Goal: Book appointment/travel/reservation

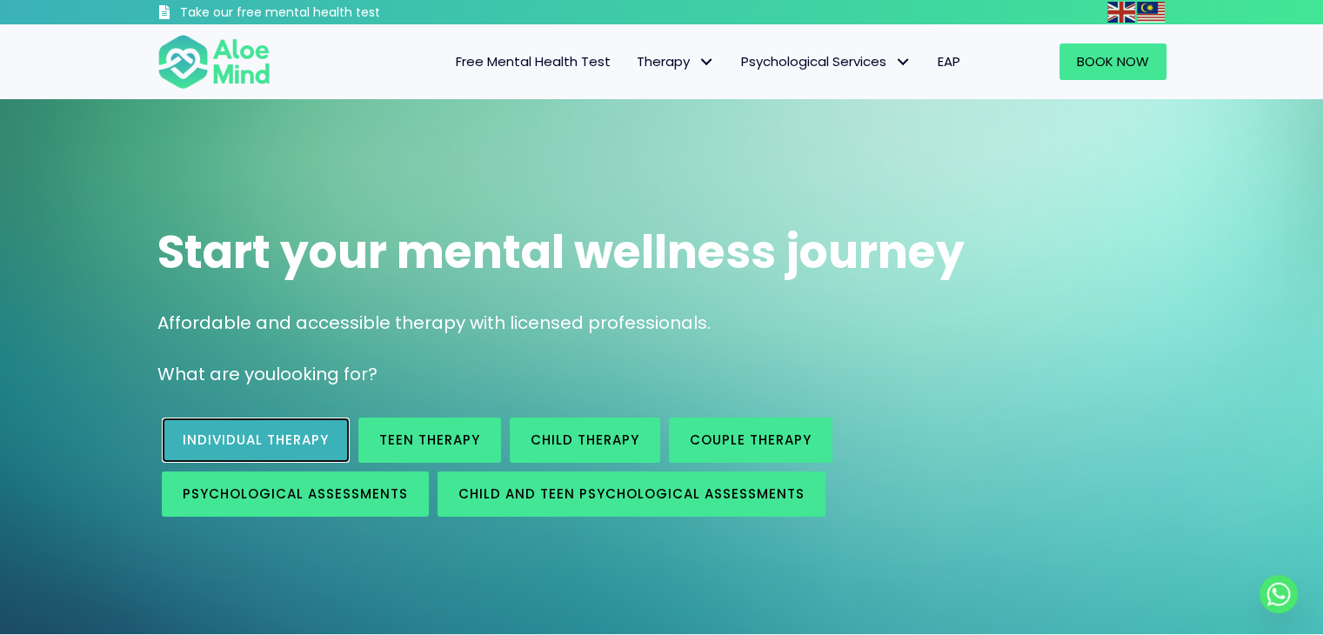
click at [304, 431] on span "Individual therapy" at bounding box center [256, 439] width 146 height 18
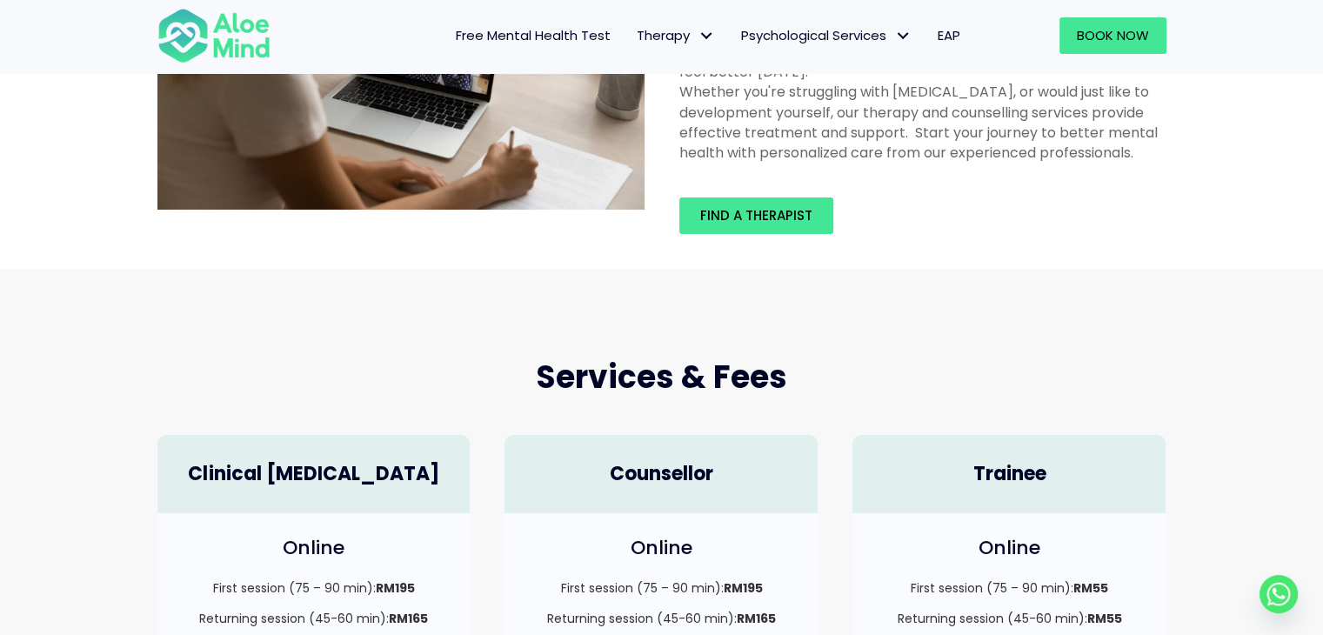
scroll to position [184, 0]
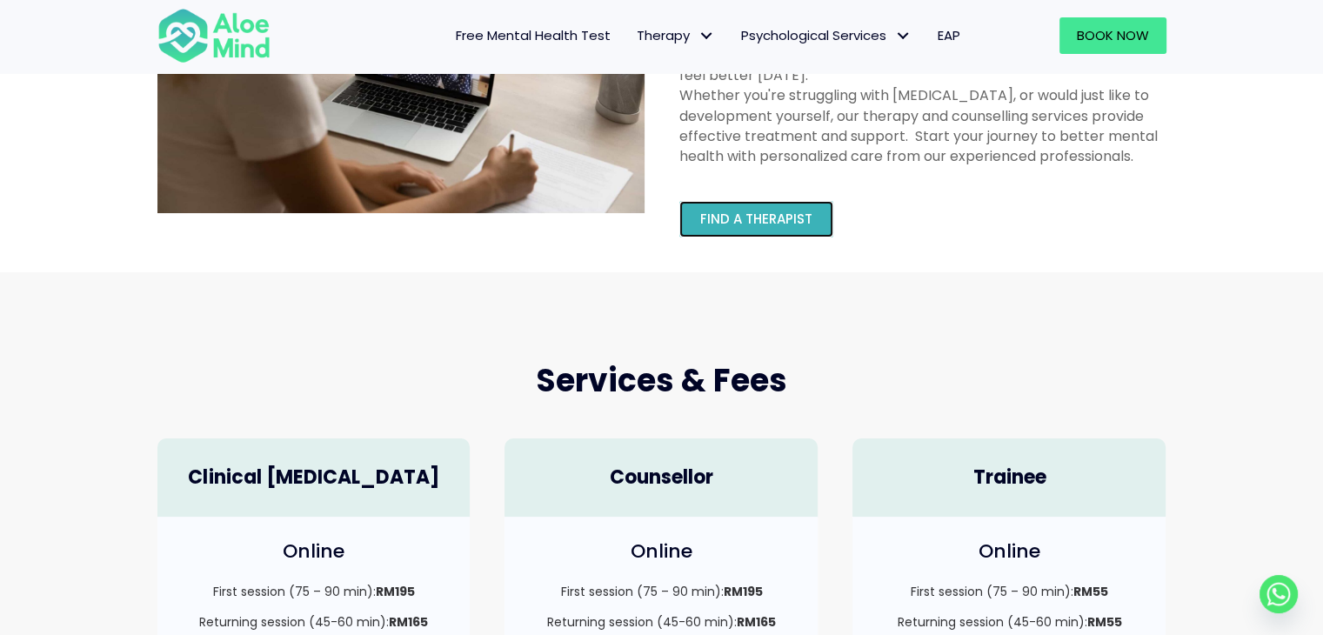
click at [758, 213] on span "Find a therapist" at bounding box center [756, 219] width 112 height 18
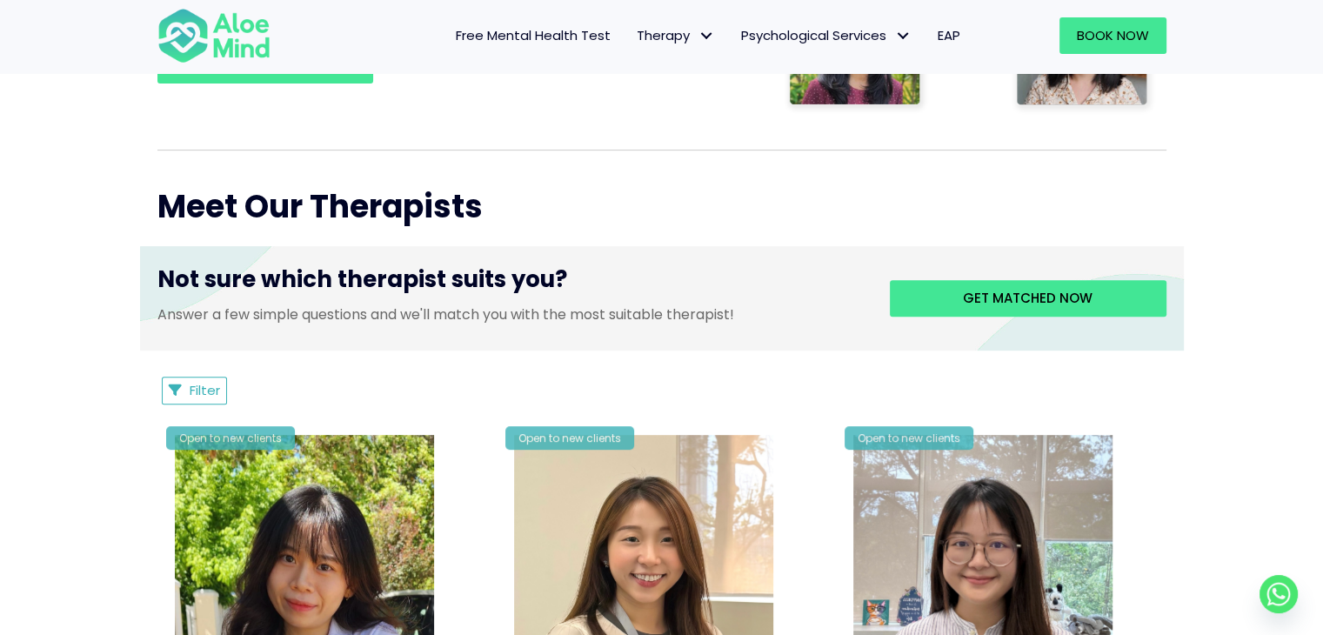
scroll to position [553, 0]
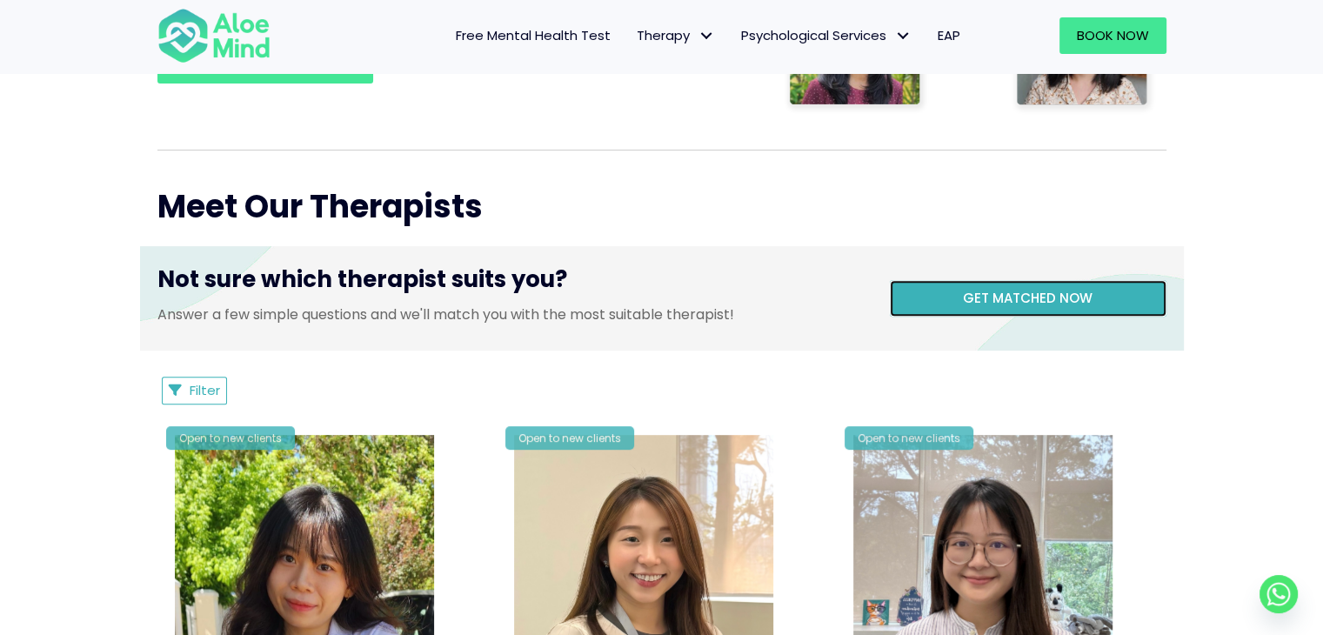
click at [989, 293] on span "Get matched now" at bounding box center [1028, 298] width 130 height 18
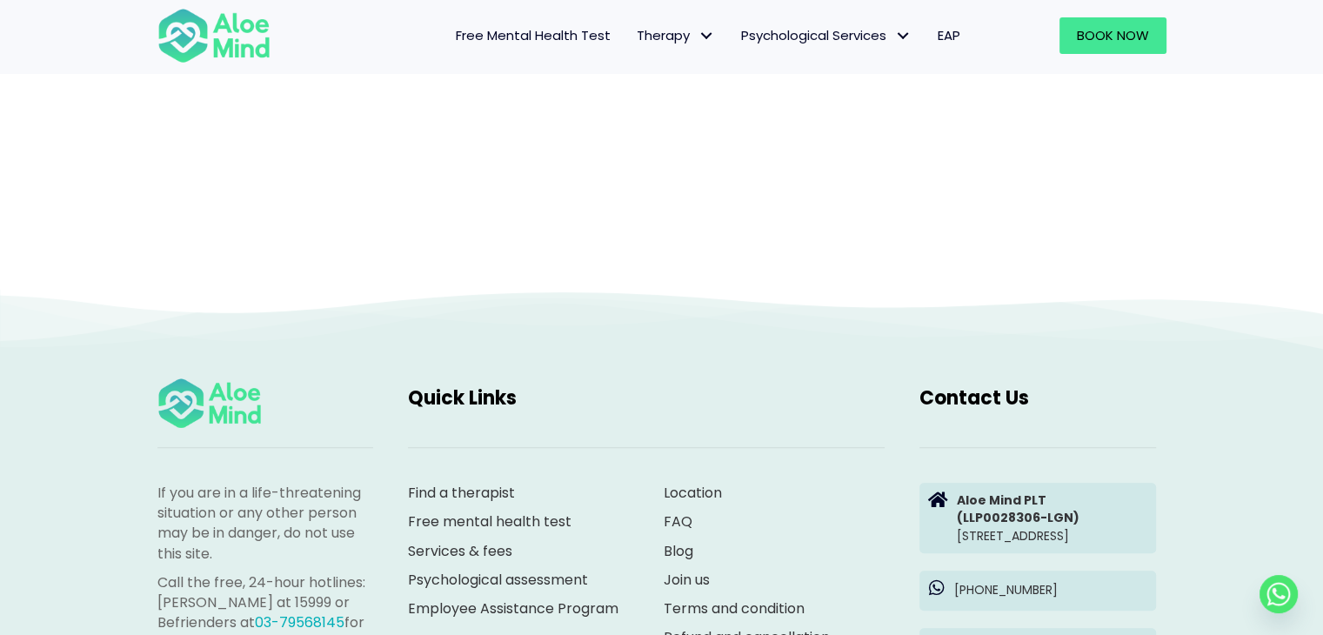
scroll to position [179, 0]
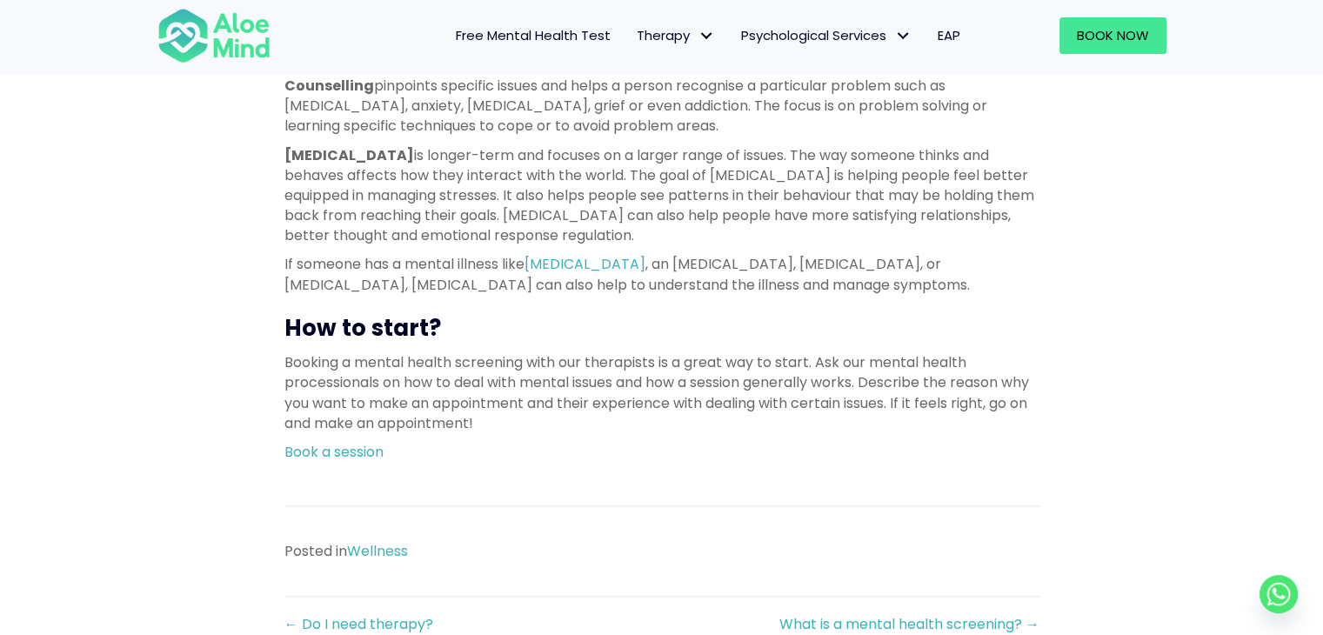
scroll to position [1440, 0]
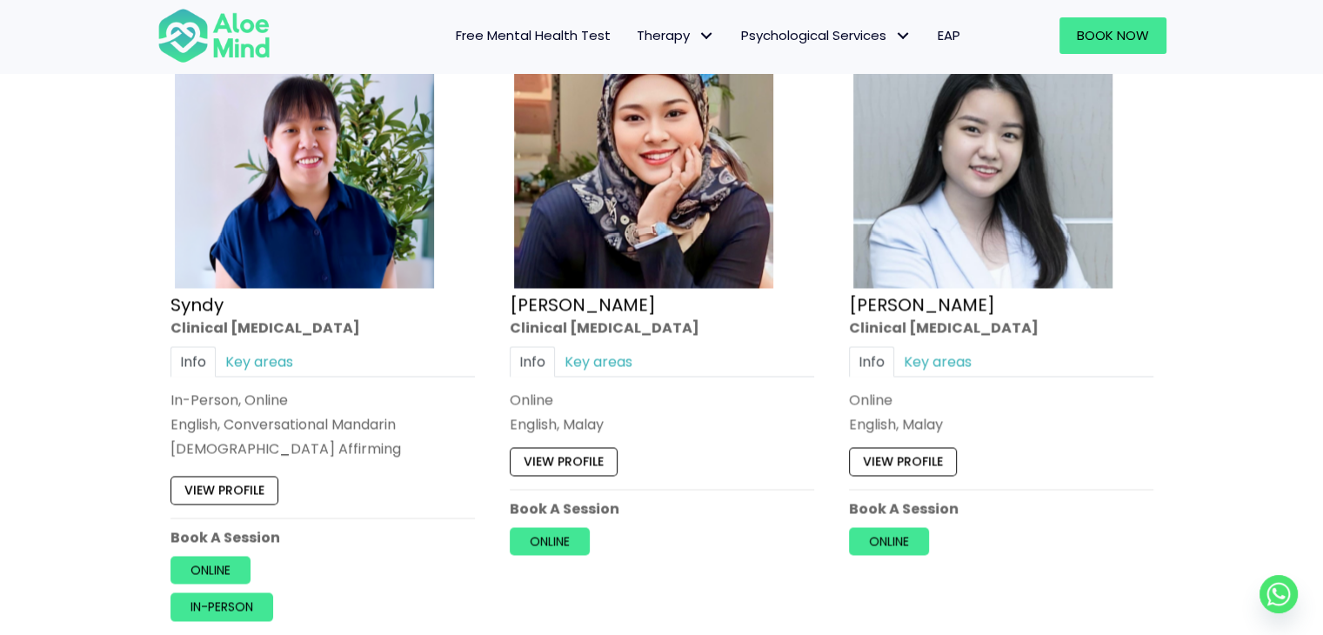
scroll to position [2946, 0]
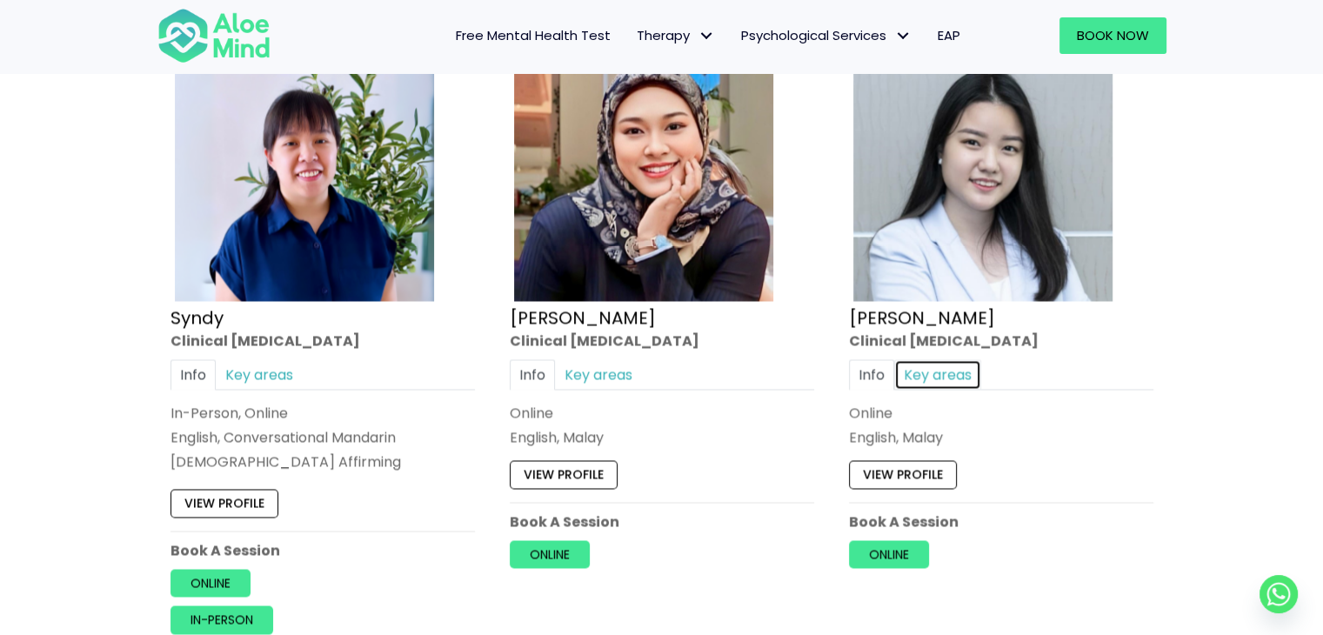
click at [918, 364] on link "Key areas" at bounding box center [937, 374] width 87 height 30
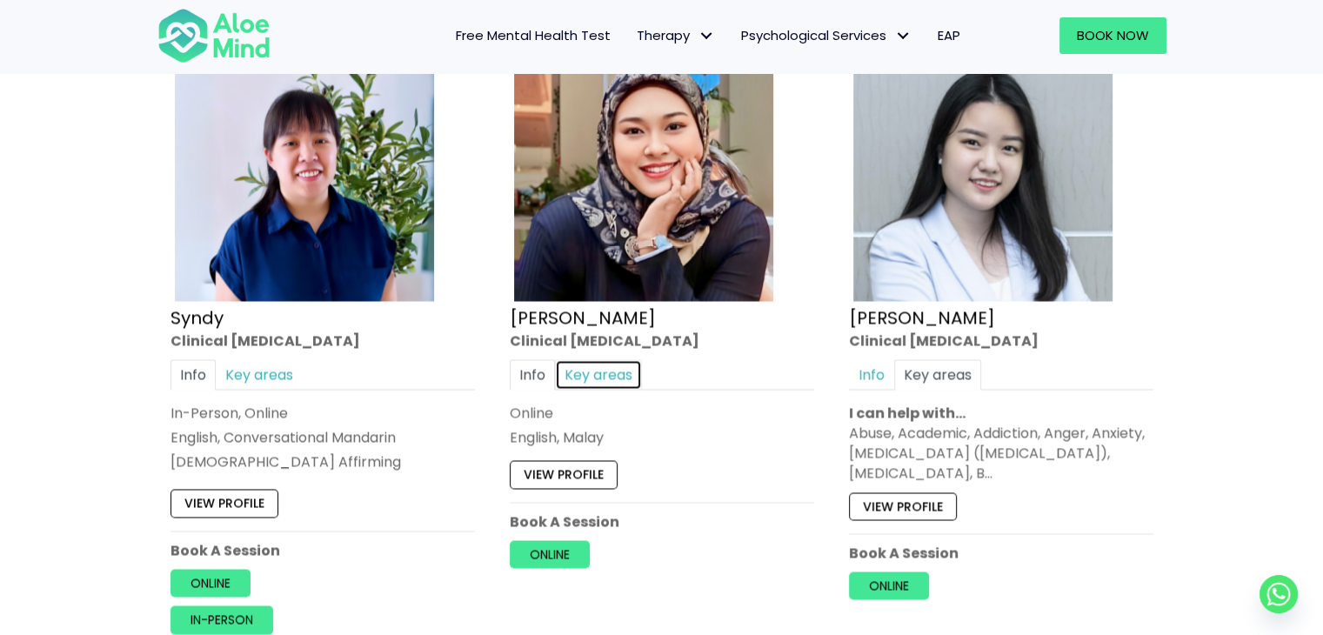
click at [599, 359] on link "Key areas" at bounding box center [598, 374] width 87 height 30
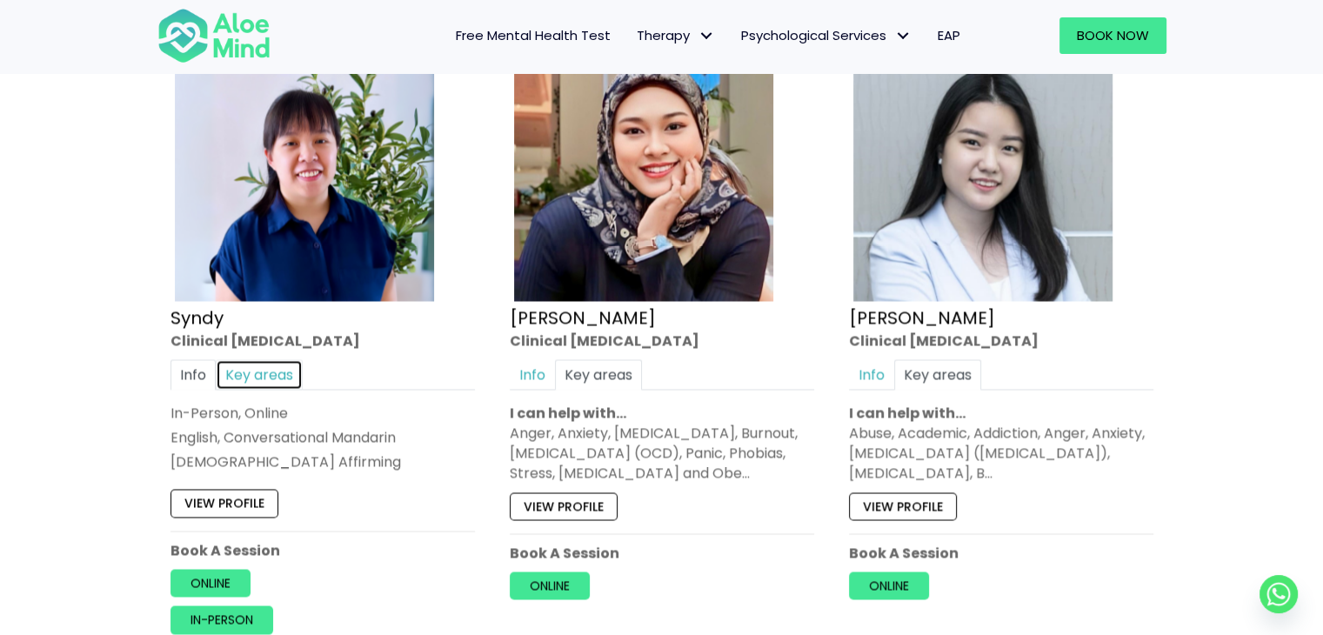
click at [239, 359] on link "Key areas" at bounding box center [259, 374] width 87 height 30
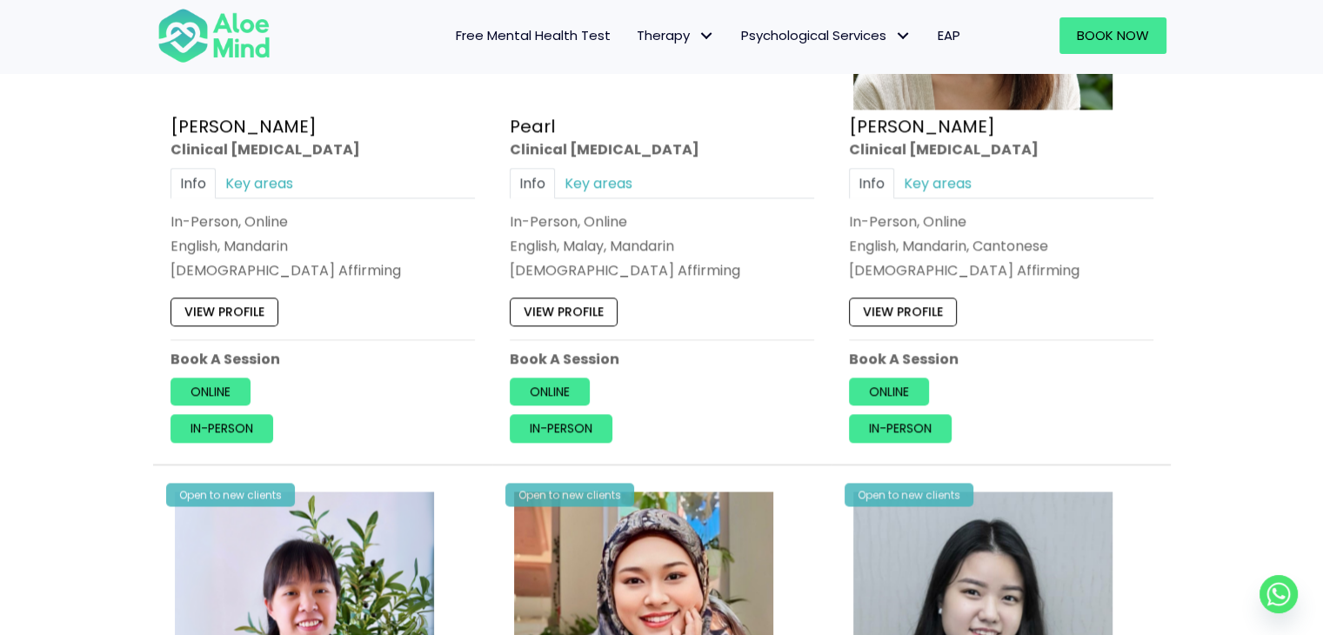
scroll to position [2472, 0]
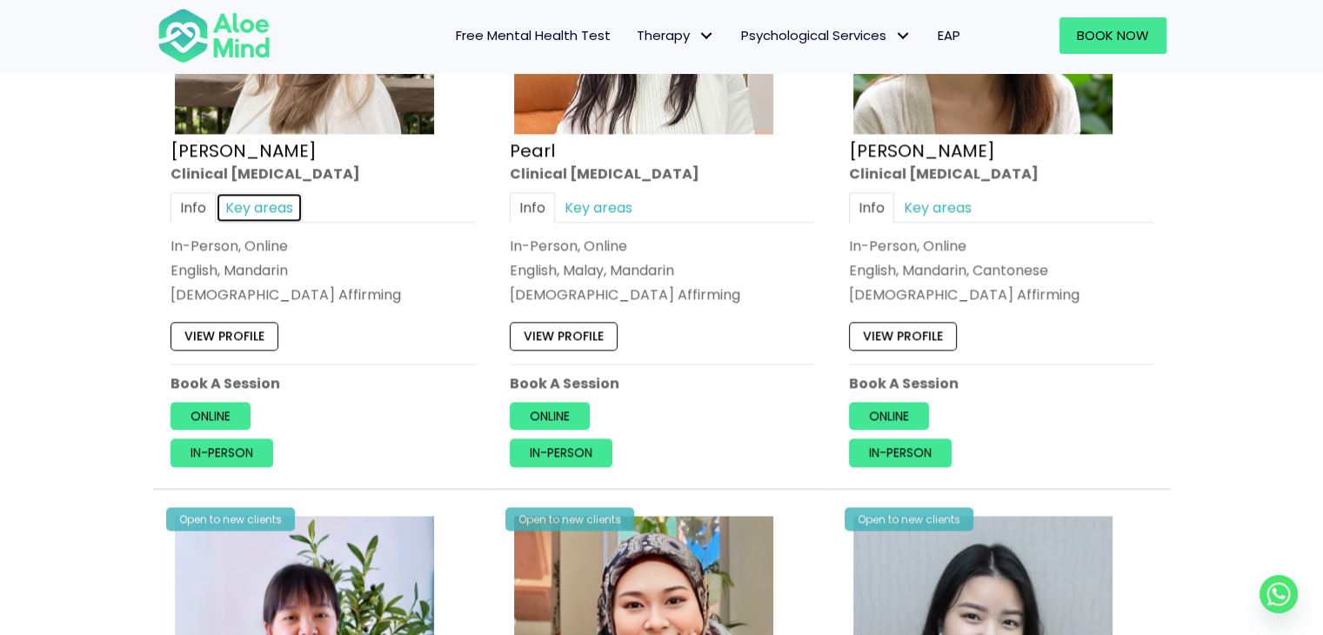
click at [297, 206] on link "Key areas" at bounding box center [259, 206] width 87 height 30
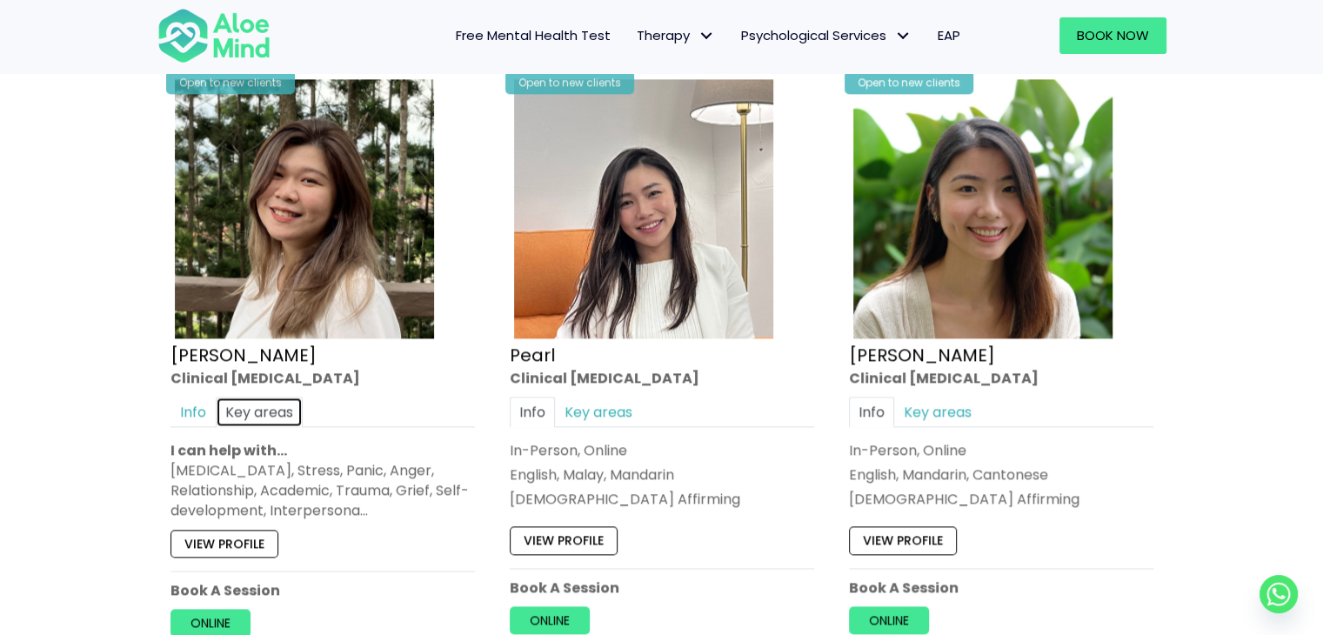
scroll to position [2267, 0]
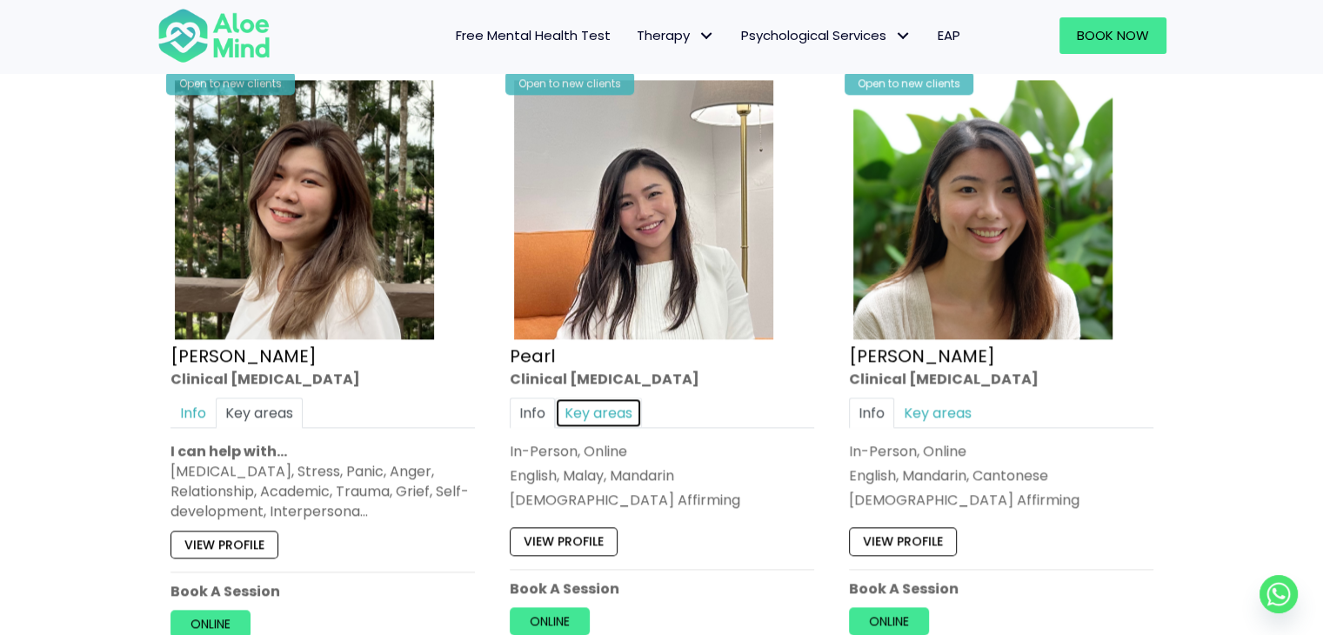
click at [623, 408] on link "Key areas" at bounding box center [598, 412] width 87 height 30
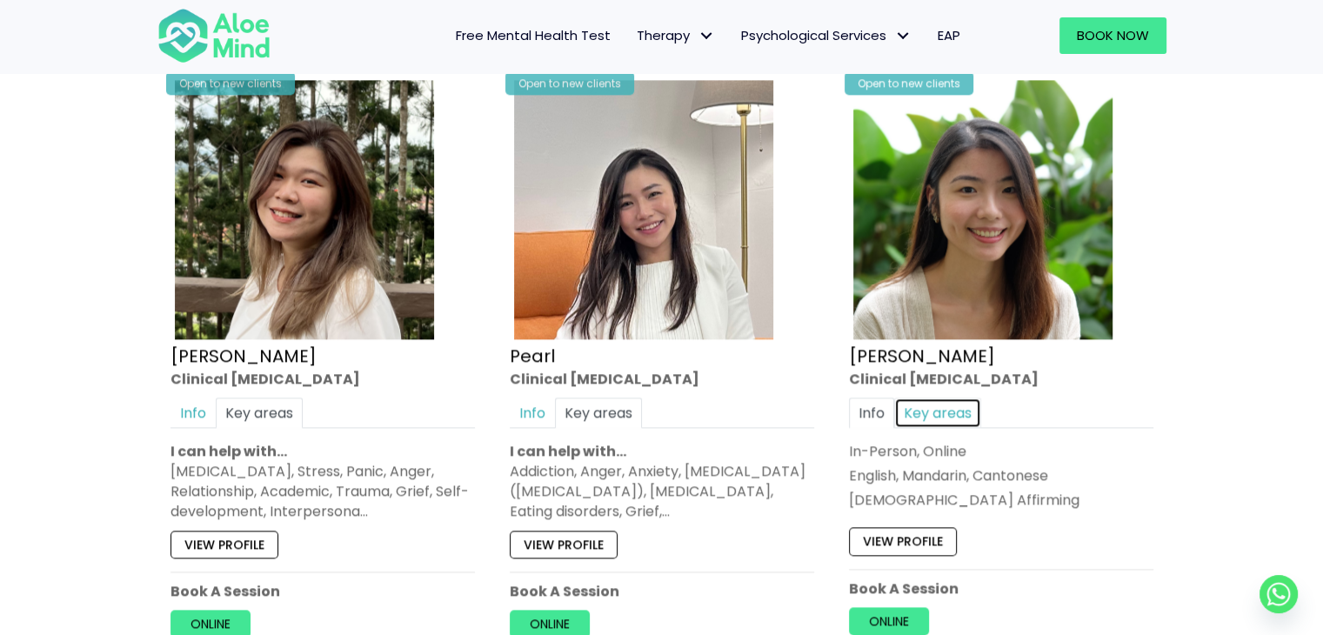
click at [950, 404] on link "Key areas" at bounding box center [937, 412] width 87 height 30
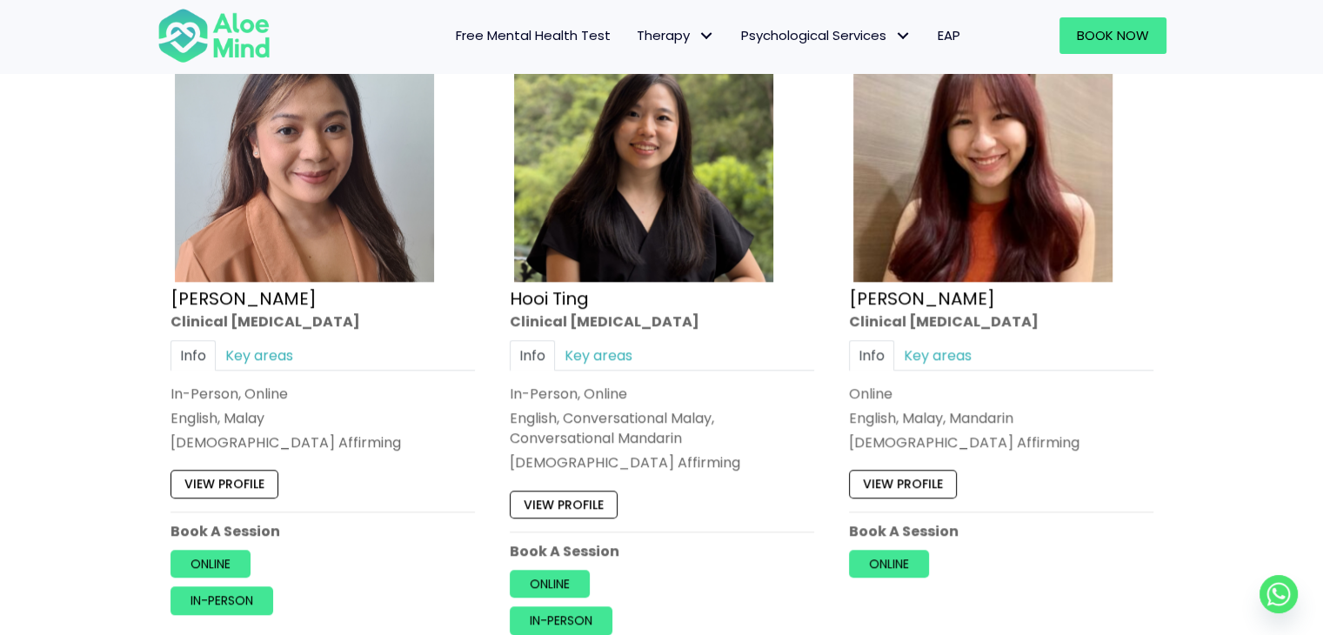
scroll to position [1662, 0]
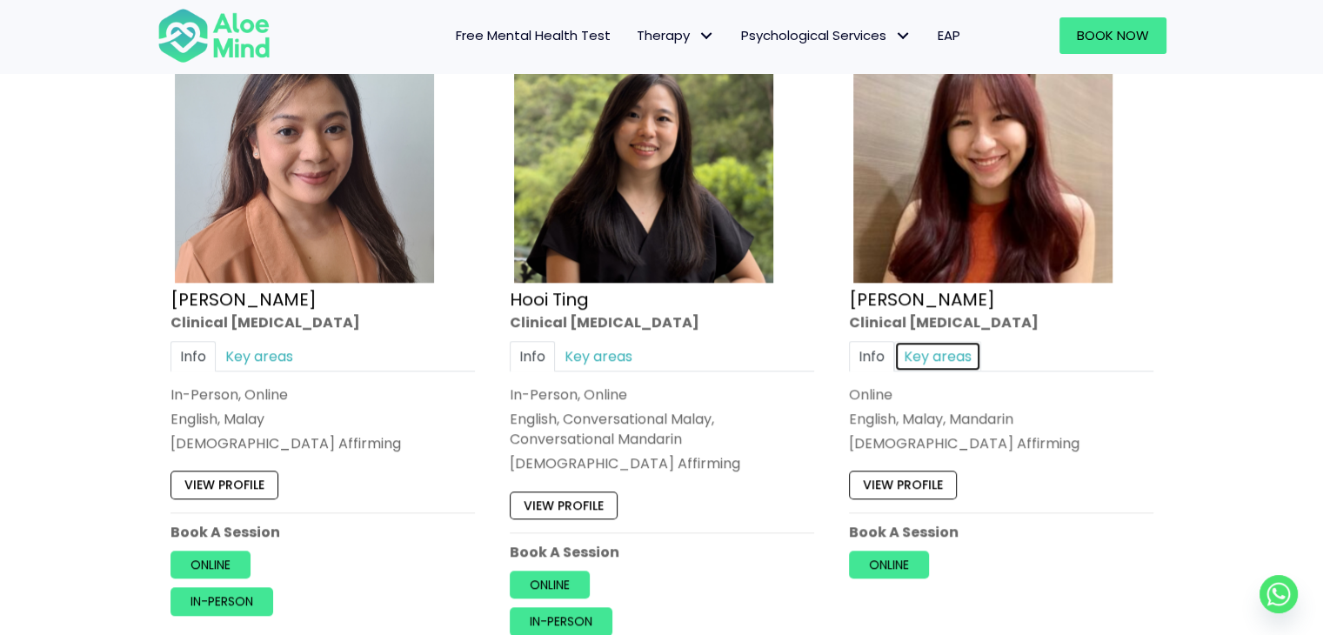
click at [951, 350] on link "Key areas" at bounding box center [937, 356] width 87 height 30
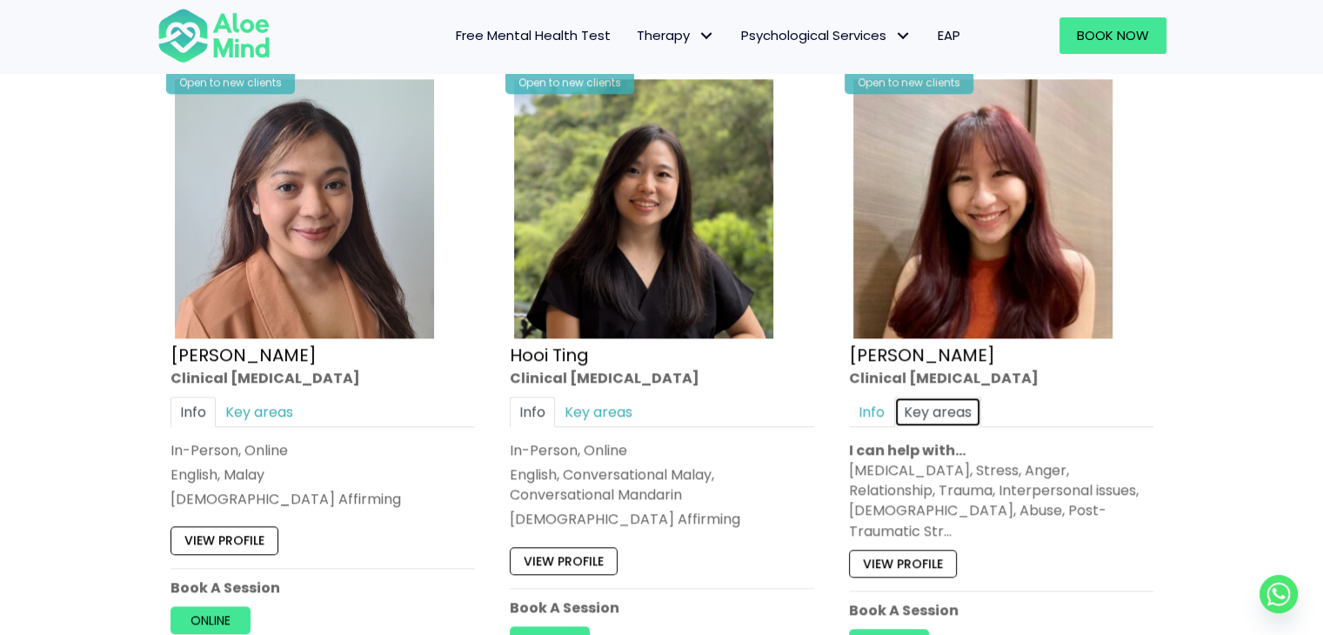
scroll to position [1597, 0]
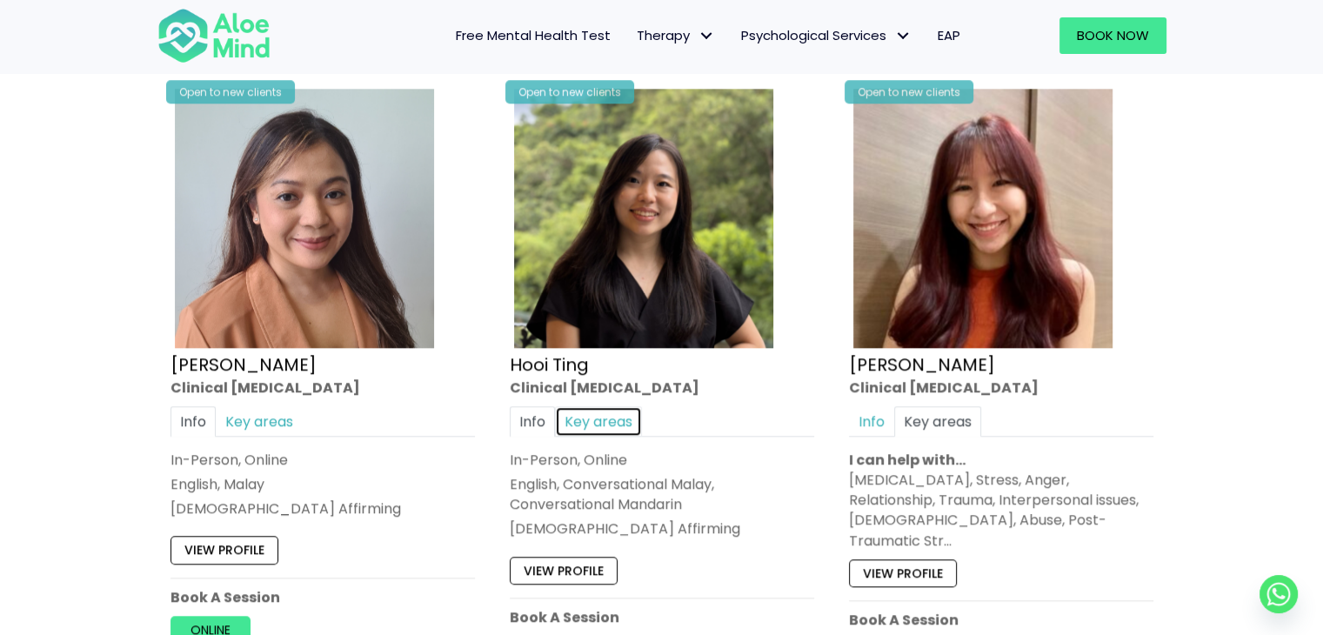
click at [620, 417] on link "Key areas" at bounding box center [598, 421] width 87 height 30
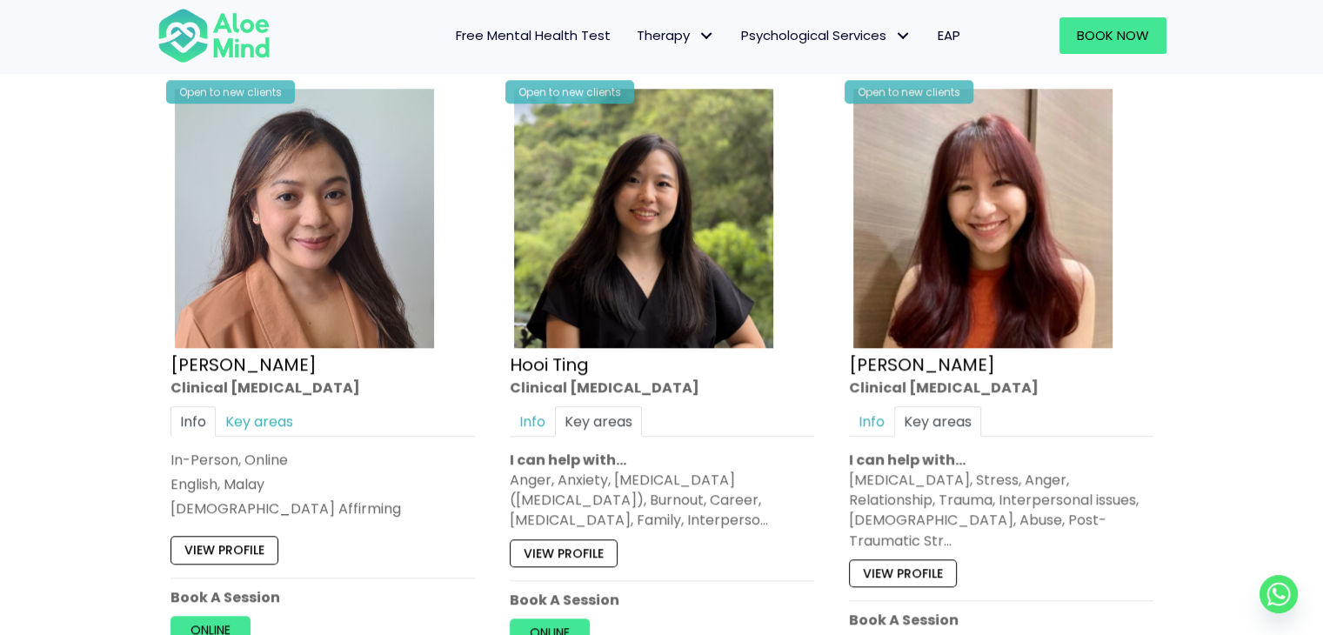
click at [238, 371] on div "Hanna" at bounding box center [322, 364] width 304 height 25
click at [247, 416] on link "Key areas" at bounding box center [259, 421] width 87 height 30
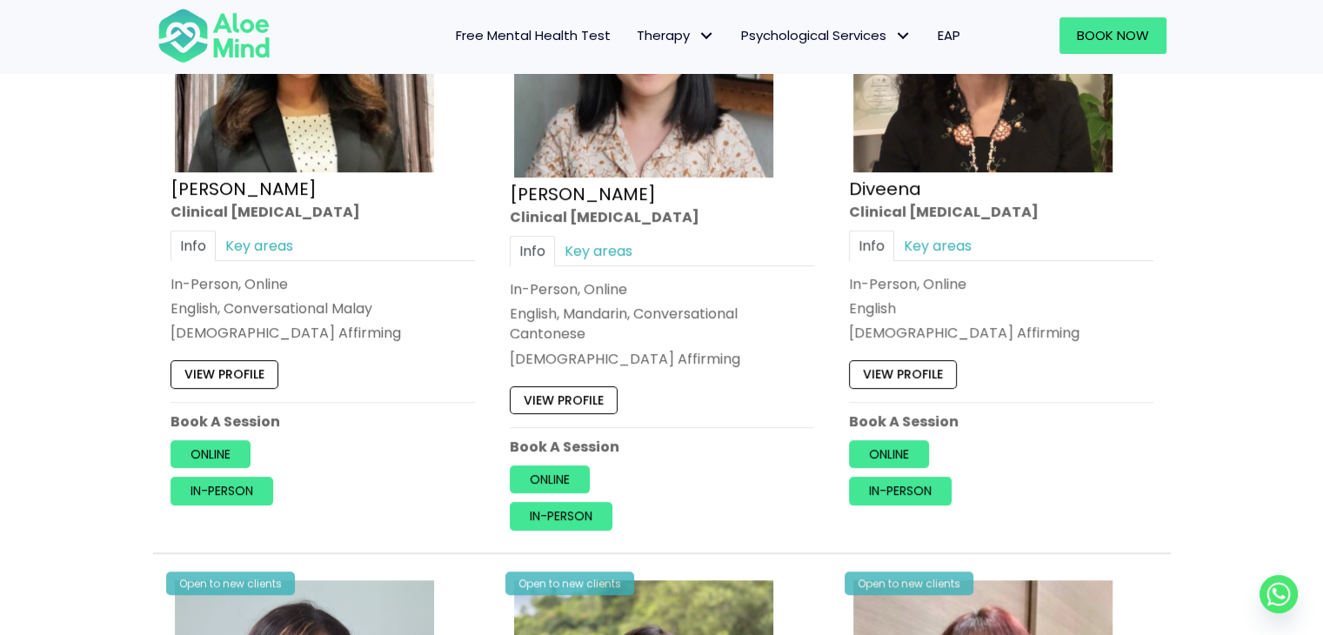
scroll to position [1082, 0]
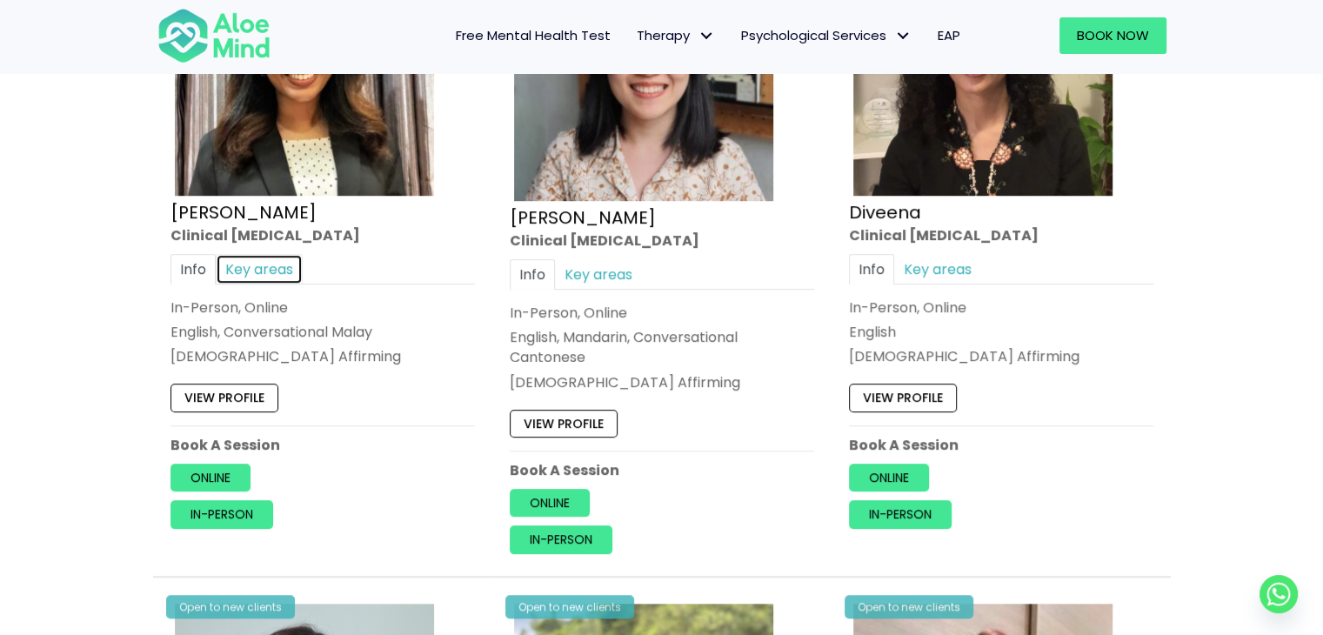
click at [275, 276] on link "Key areas" at bounding box center [259, 269] width 87 height 30
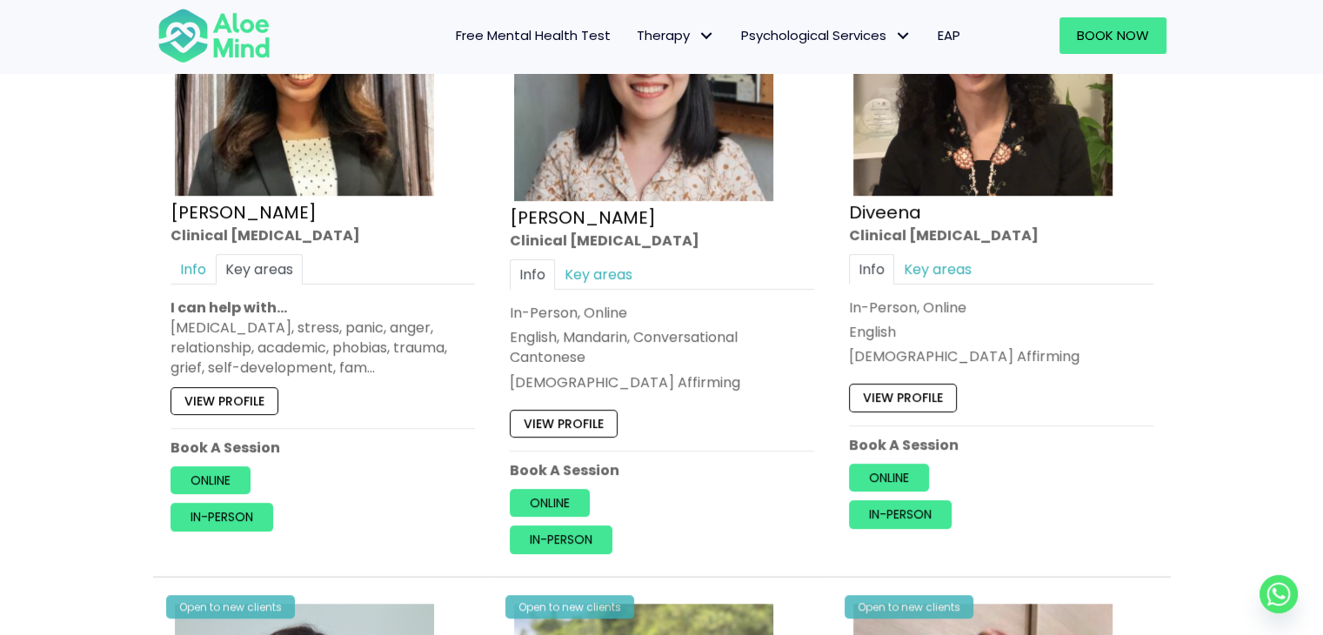
click at [637, 255] on div "Open to new clients Chen Wen Clinical psychologist Info Key areas In-Person, On…" at bounding box center [662, 243] width 330 height 648
click at [600, 277] on link "Key areas" at bounding box center [598, 274] width 87 height 30
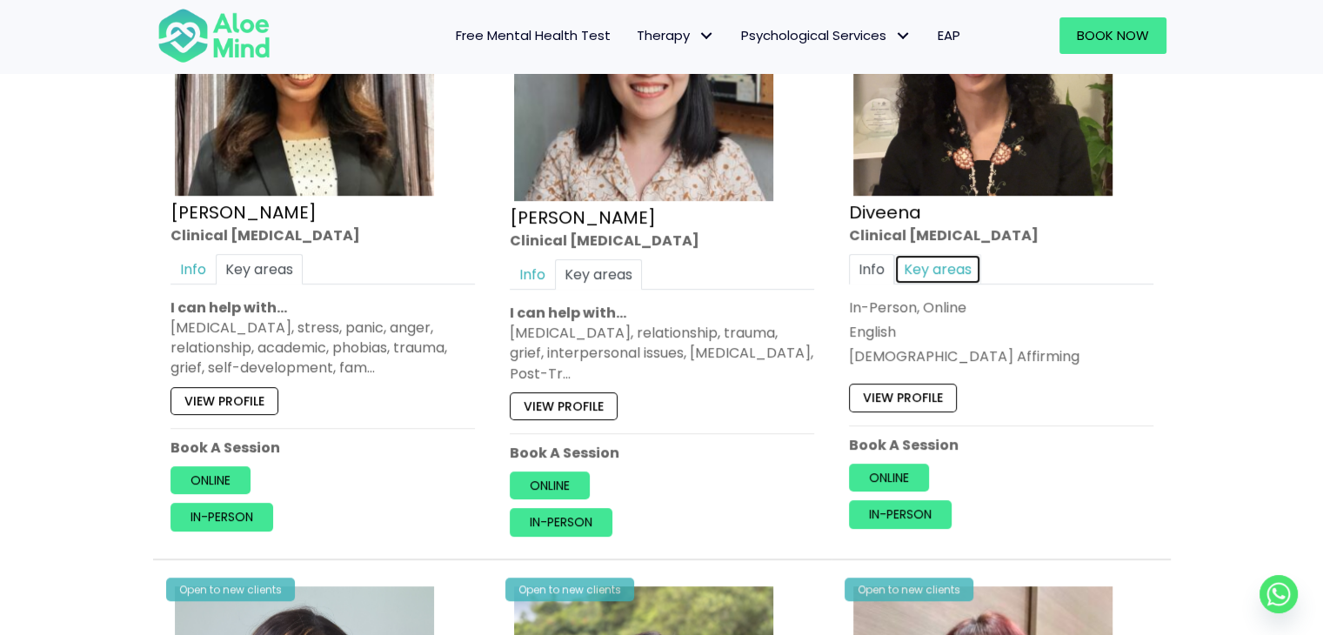
click at [957, 262] on link "Key areas" at bounding box center [937, 269] width 87 height 30
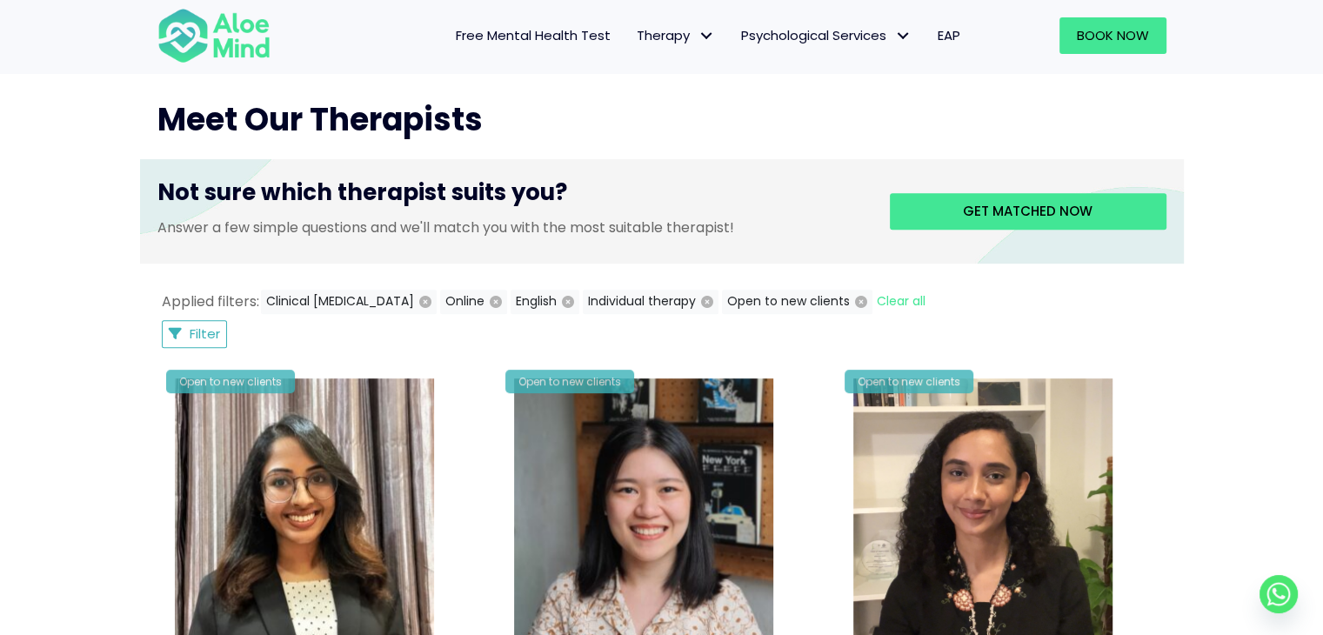
scroll to position [638, 0]
